Goal: Task Accomplishment & Management: Complete application form

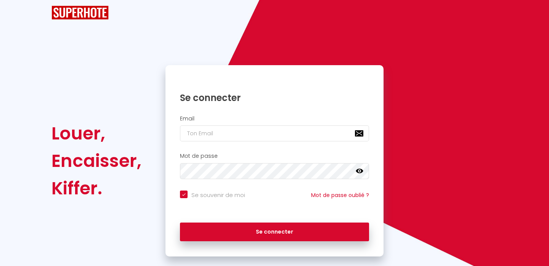
scroll to position [30, 0]
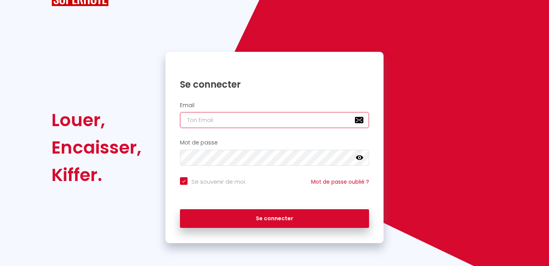
click at [207, 122] on input "email" at bounding box center [274, 120] width 189 height 16
type input "e"
checkbox input "true"
type input "el"
checkbox input "true"
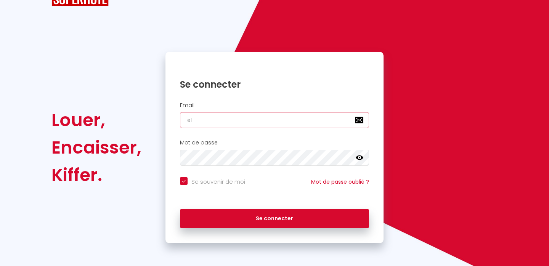
type input "elo"
checkbox input "true"
type input "eloi"
checkbox input "true"
type input "[PERSON_NAME]"
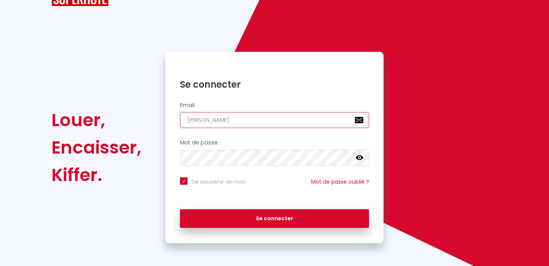
checkbox input "true"
type input "[PERSON_NAME]"
checkbox input "true"
type input "eloisep"
checkbox input "true"
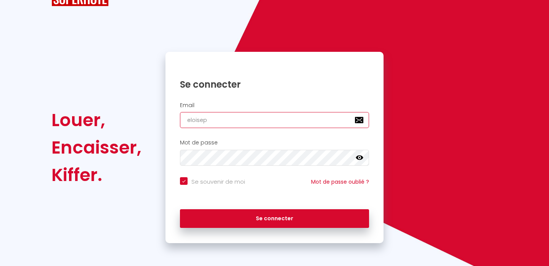
type input "eloiseph"
checkbox input "true"
type input "eloisephi"
checkbox input "true"
type input "eloisephil"
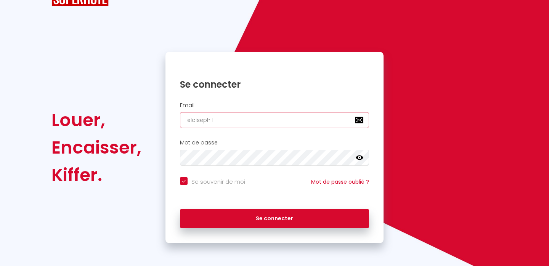
checkbox input "true"
type input "eloisephili"
checkbox input "true"
type input "eloisephilip"
checkbox input "true"
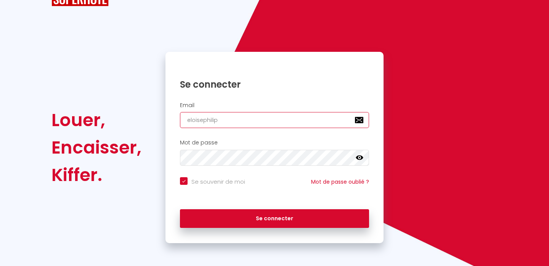
type input "eloisephilipp"
checkbox input "true"
type input "eloisephilippe"
checkbox input "true"
type input "eloisephilippe3"
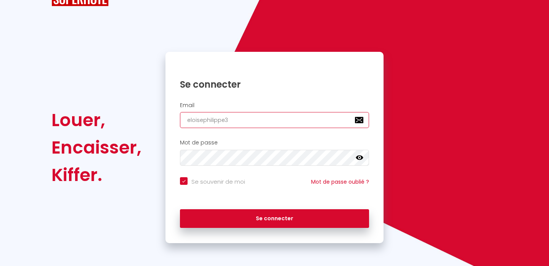
checkbox input "true"
type input "eloisephilippe33"
checkbox input "true"
type input "eloisephilippe33@"
checkbox input "true"
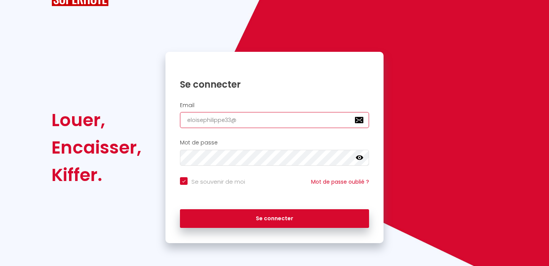
type input "eloisephilippe33@g"
checkbox input "true"
type input "eloisephilippe33@gm"
checkbox input "true"
type input "eloisephilippe33@gma"
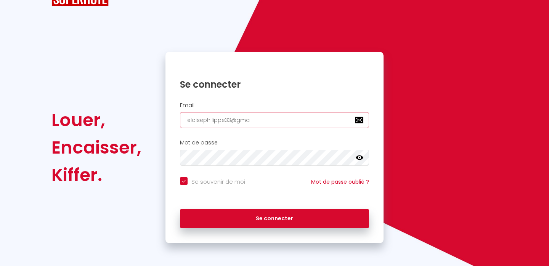
checkbox input "true"
type input "eloisephilippe33@gmai"
checkbox input "true"
type input "[EMAIL_ADDRESS]"
checkbox input "true"
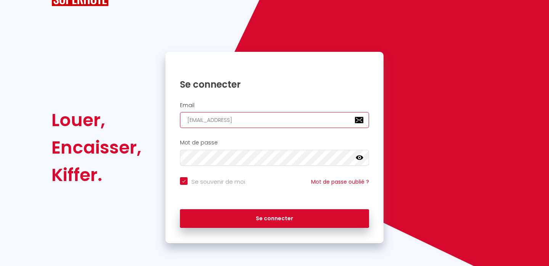
type input "[EMAIL_ADDRESS]."
checkbox input "true"
type input "eloisephilippe33@gmail.c"
checkbox input "true"
type input "[EMAIL_ADDRESS][DOMAIN_NAME]"
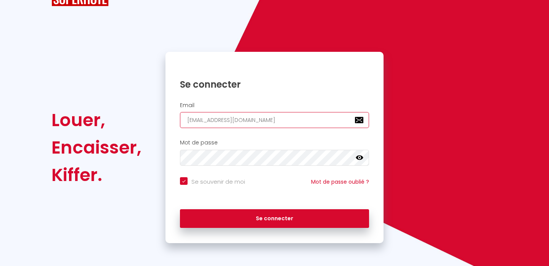
checkbox input "true"
type input "[EMAIL_ADDRESS][DOMAIN_NAME]"
checkbox input "true"
type input "[EMAIL_ADDRESS][DOMAIN_NAME]"
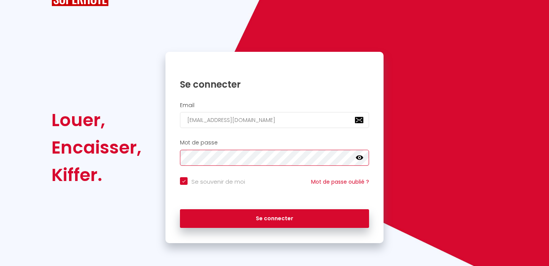
scroll to position [0, 0]
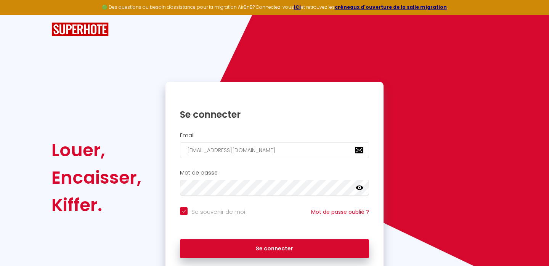
click at [84, 29] on img at bounding box center [80, 30] width 57 height 14
